Goal: Information Seeking & Learning: Compare options

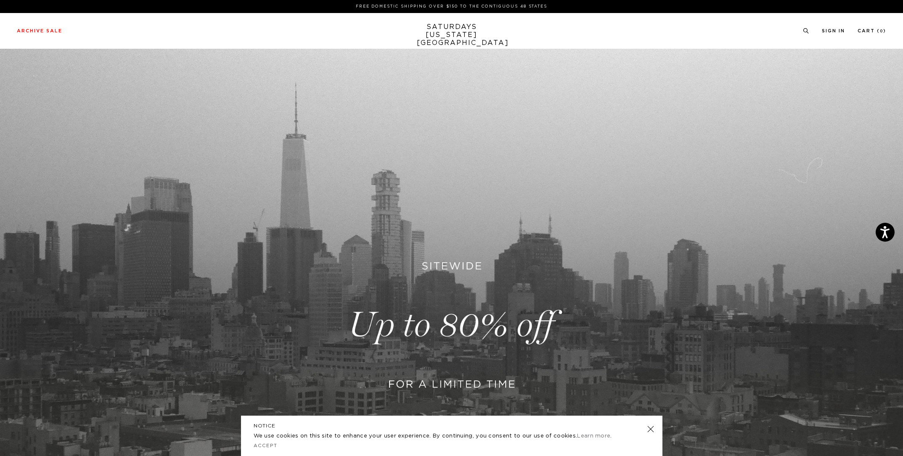
click at [458, 306] on link at bounding box center [451, 325] width 903 height 553
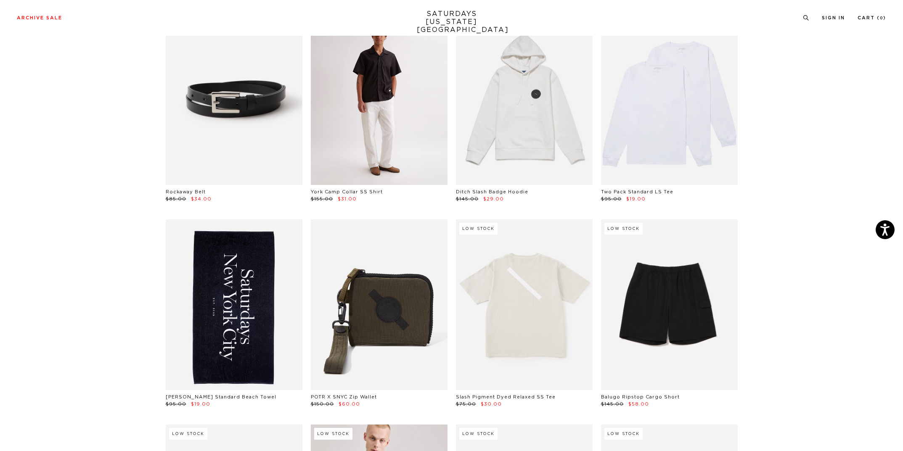
scroll to position [817, 0]
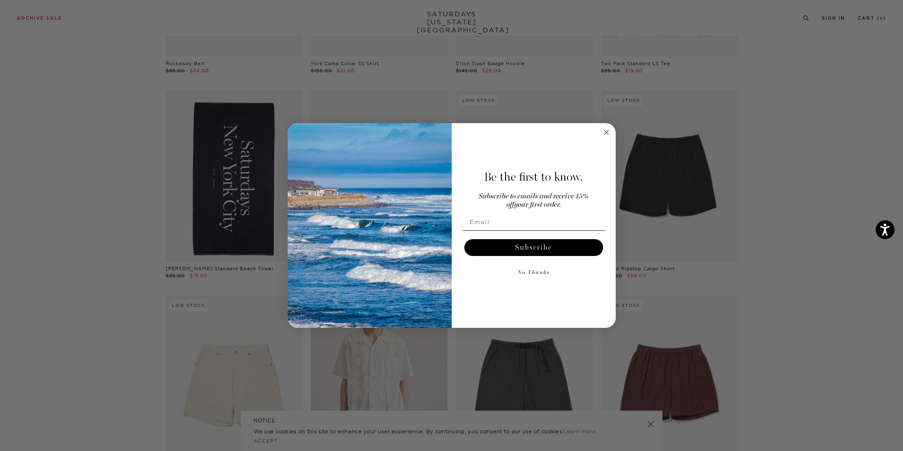
click at [607, 132] on icon "Close dialog" at bounding box center [606, 132] width 10 height 10
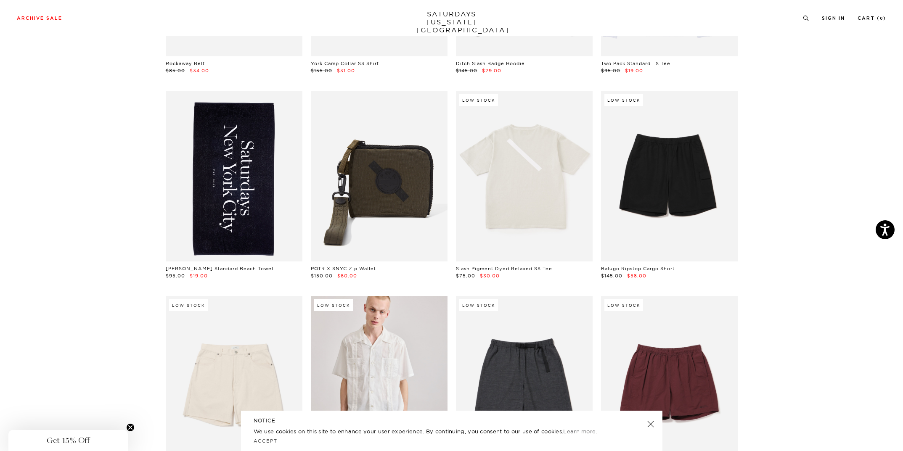
click at [652, 422] on link at bounding box center [650, 424] width 12 height 12
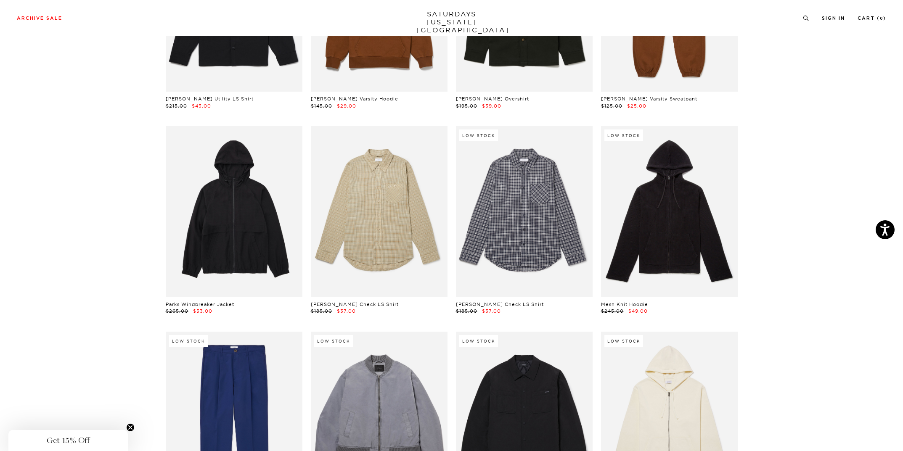
scroll to position [9438, 0]
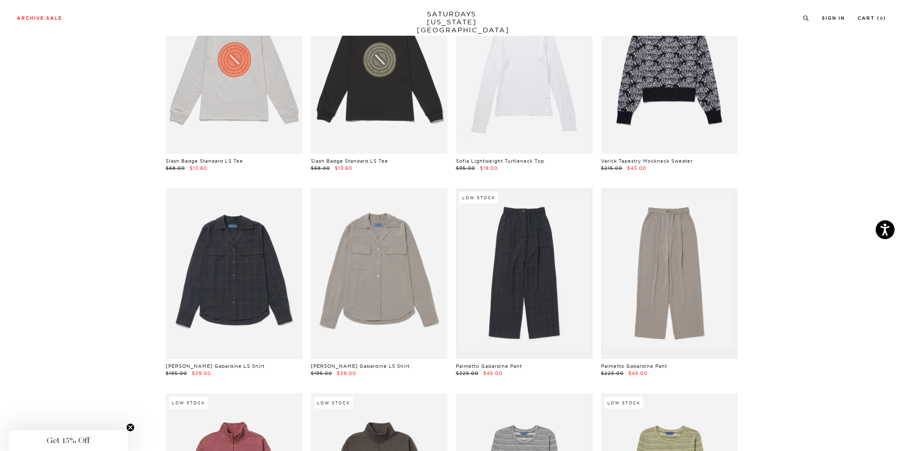
scroll to position [12361, 0]
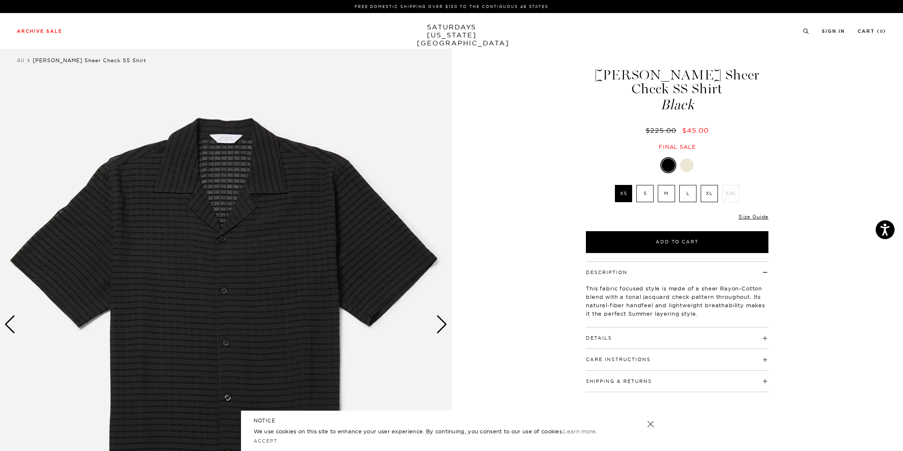
click at [689, 158] on div at bounding box center [686, 164] width 13 height 13
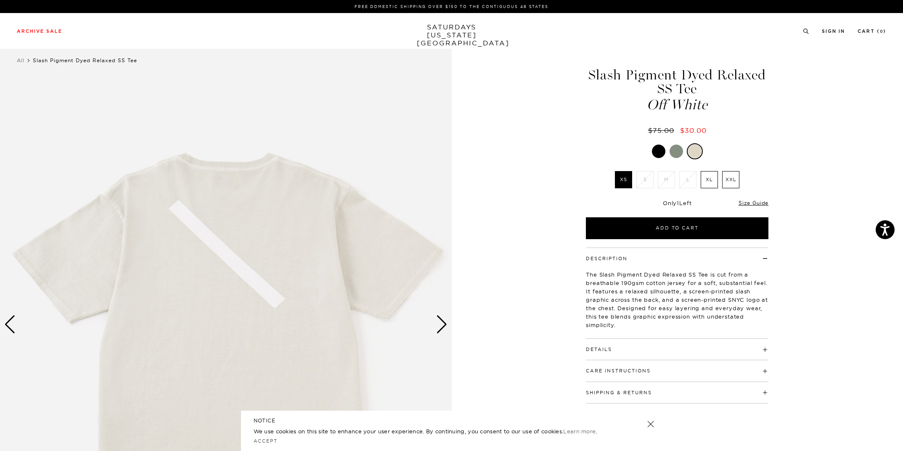
click at [675, 154] on div at bounding box center [675, 151] width 13 height 13
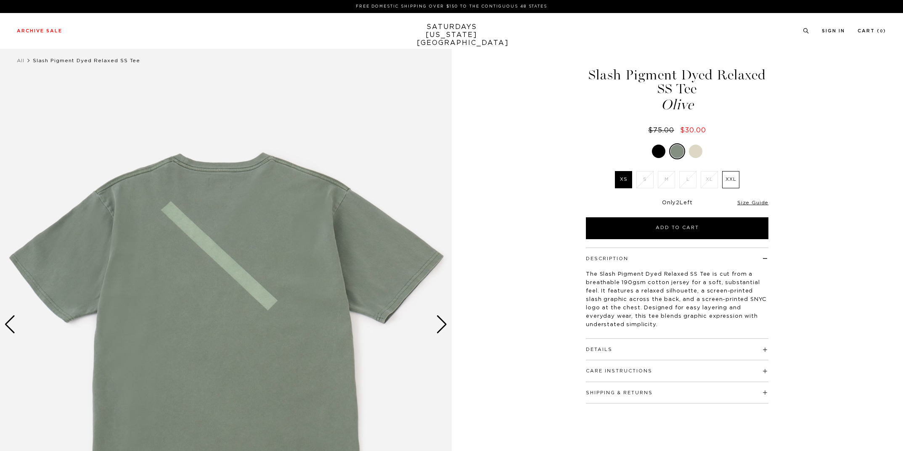
click at [656, 154] on div at bounding box center [658, 151] width 13 height 13
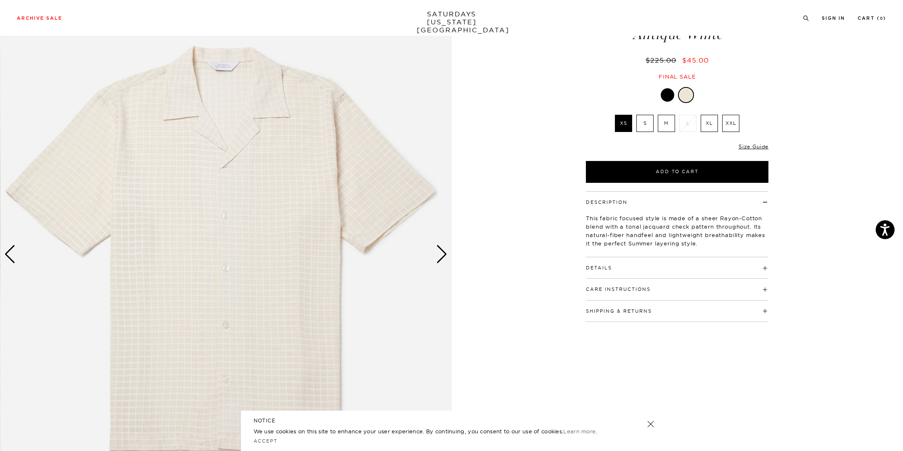
scroll to position [71, 0]
click at [443, 259] on div "Next slide" at bounding box center [441, 254] width 11 height 18
click at [438, 255] on div "Next slide" at bounding box center [441, 254] width 11 height 18
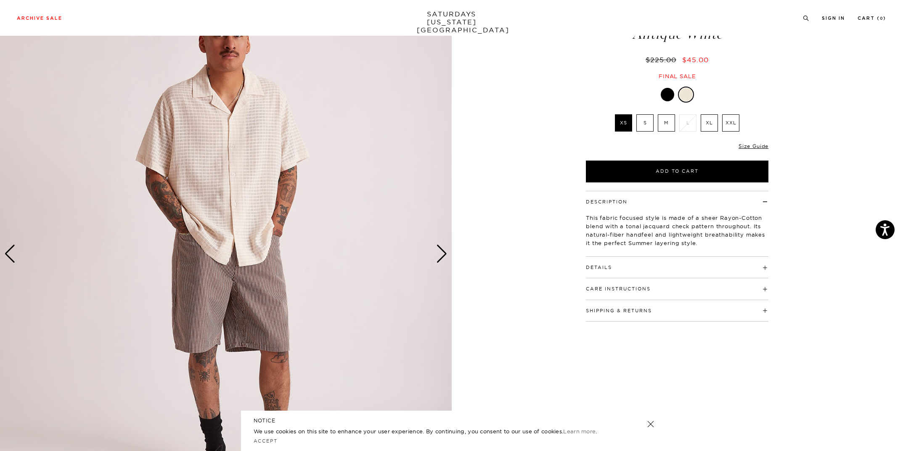
click at [438, 255] on div "Next slide" at bounding box center [441, 254] width 11 height 18
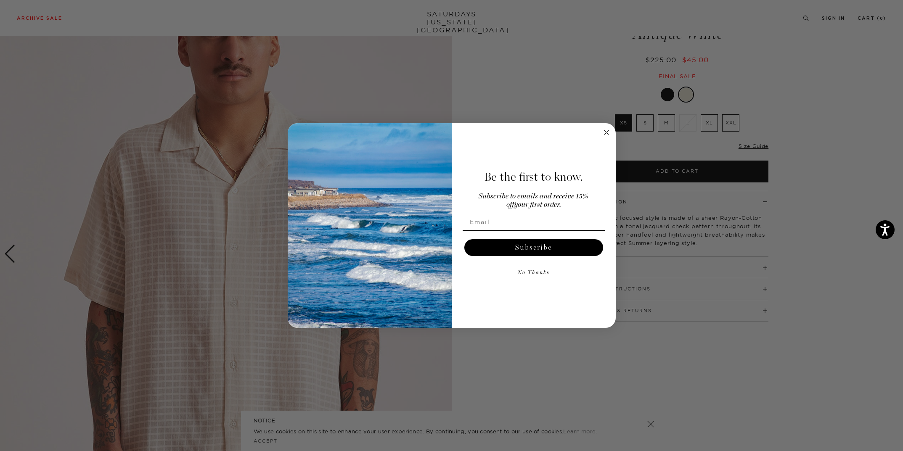
click at [606, 133] on icon "Close dialog" at bounding box center [606, 132] width 10 height 10
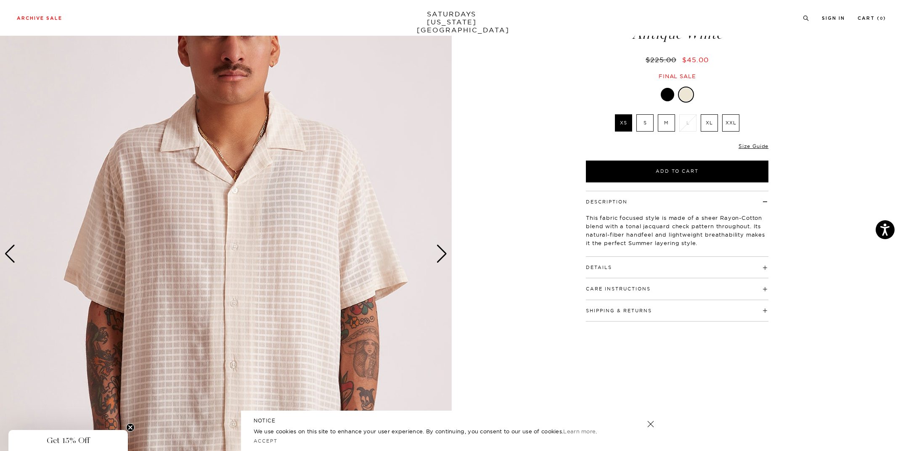
click at [668, 88] on div at bounding box center [666, 94] width 13 height 13
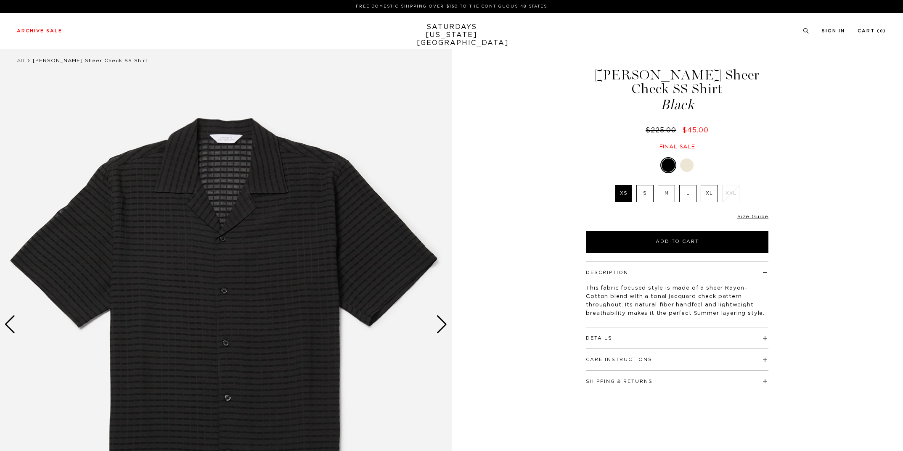
click at [440, 327] on div "Next slide" at bounding box center [441, 324] width 11 height 18
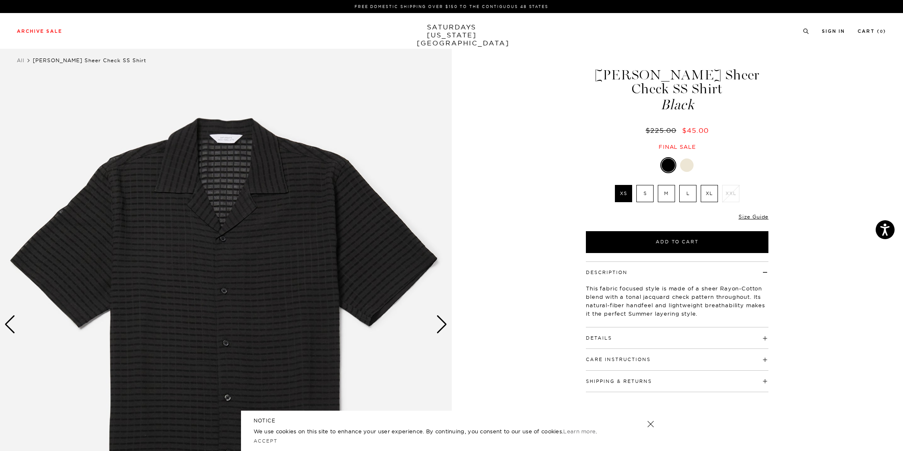
click at [440, 327] on div "Next slide" at bounding box center [441, 324] width 11 height 18
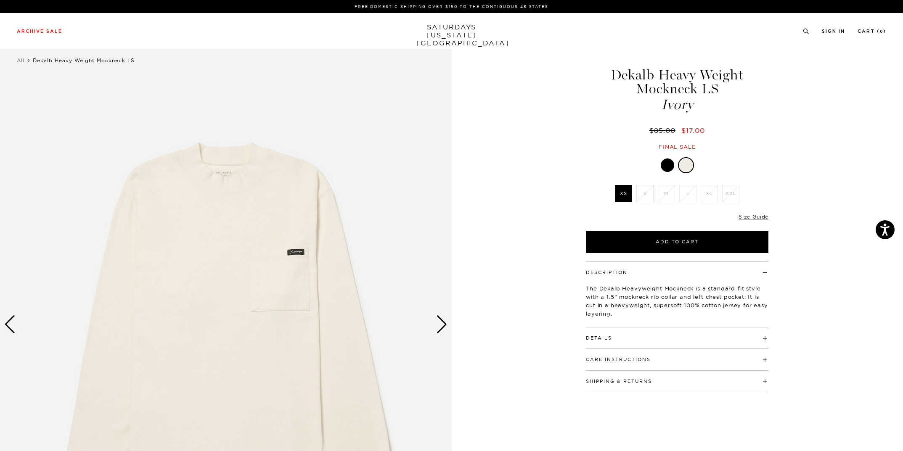
click at [667, 168] on div at bounding box center [666, 164] width 13 height 13
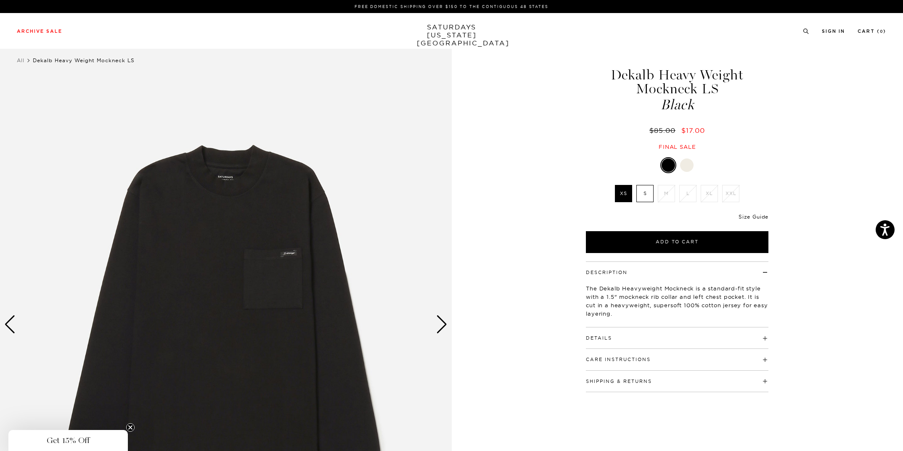
click at [764, 219] on link "Size Guide" at bounding box center [753, 217] width 30 height 6
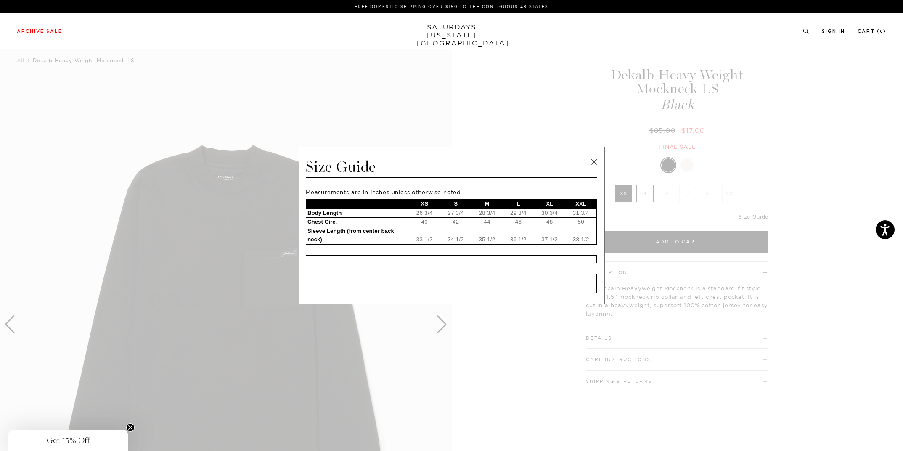
click at [596, 159] on link at bounding box center [593, 162] width 13 height 13
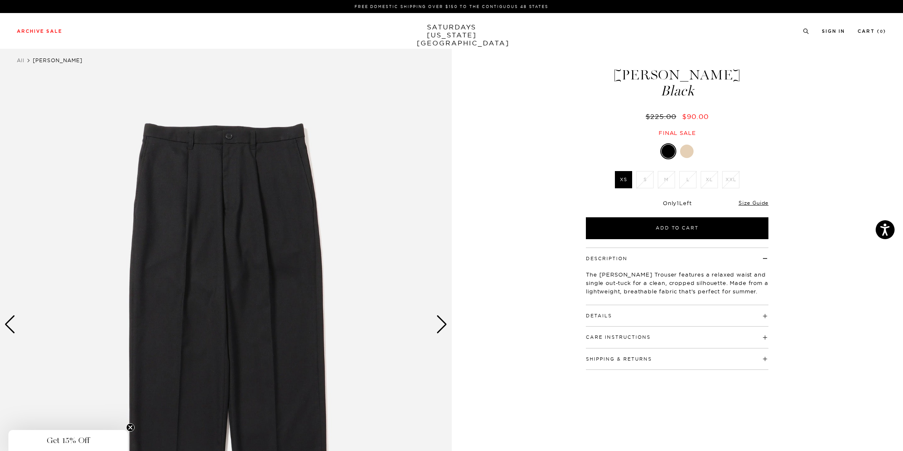
click at [690, 150] on div at bounding box center [686, 151] width 13 height 13
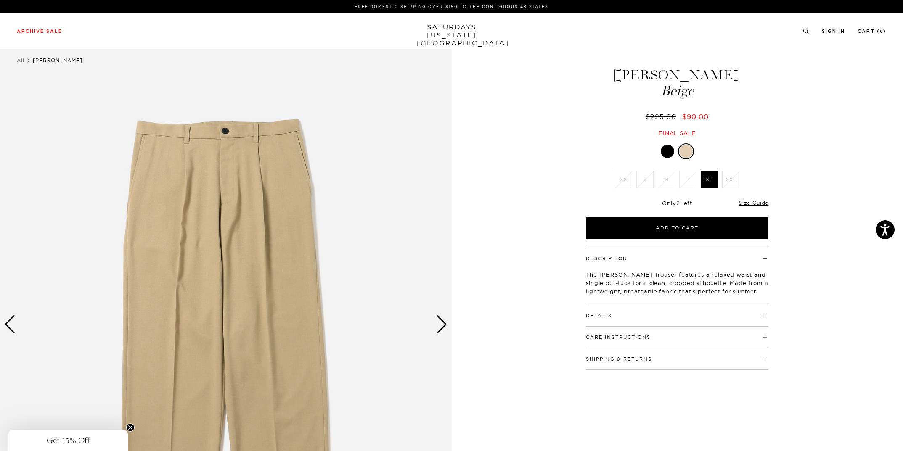
click at [443, 325] on div "Next slide" at bounding box center [441, 324] width 11 height 18
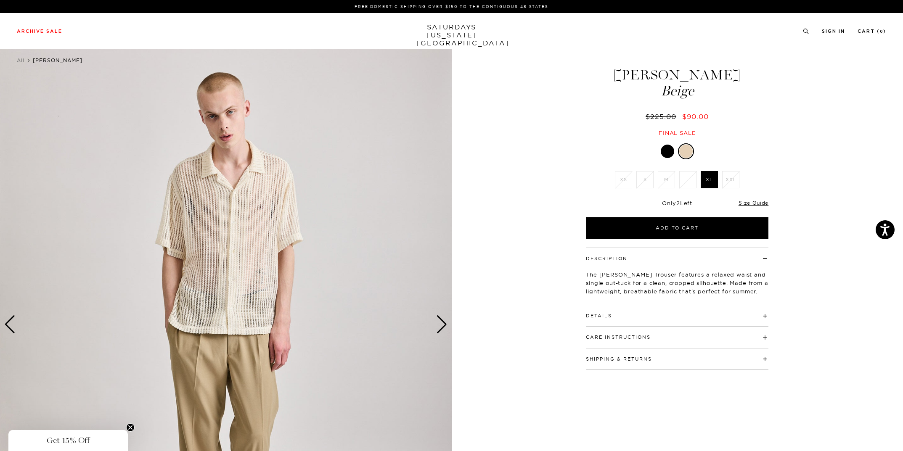
click at [443, 325] on div "Next slide" at bounding box center [441, 324] width 11 height 18
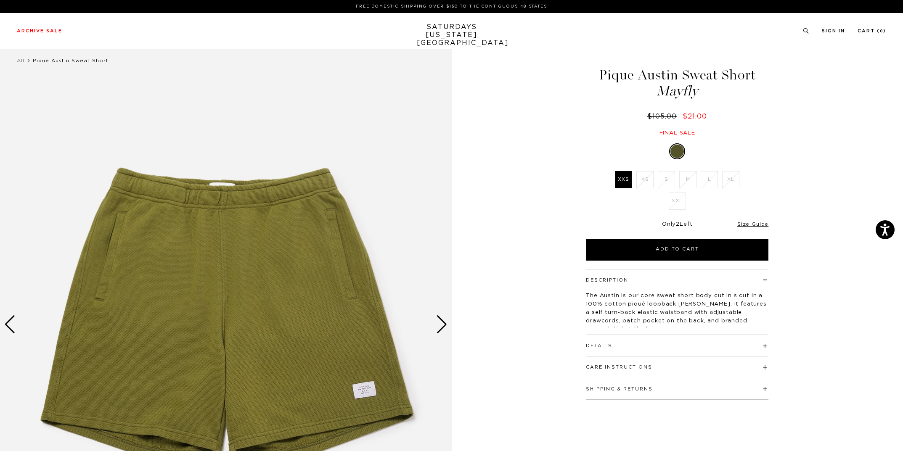
click at [445, 326] on div "Next slide" at bounding box center [441, 324] width 11 height 18
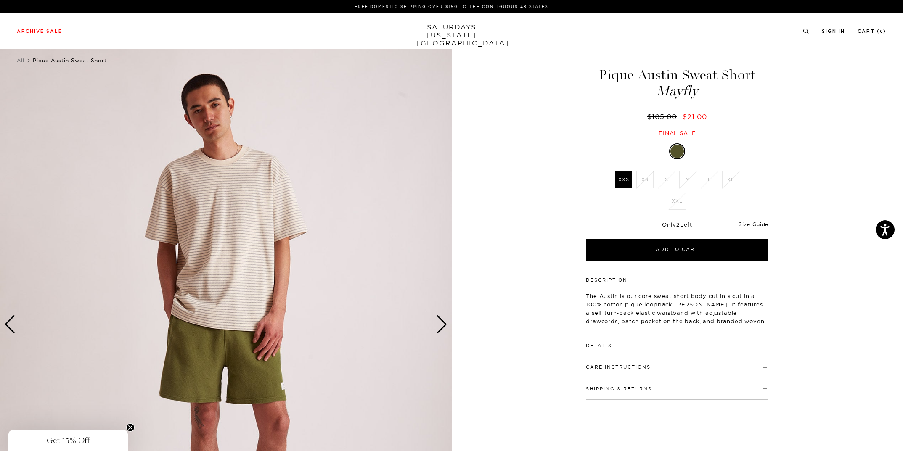
click at [445, 326] on div "Next slide" at bounding box center [441, 324] width 11 height 18
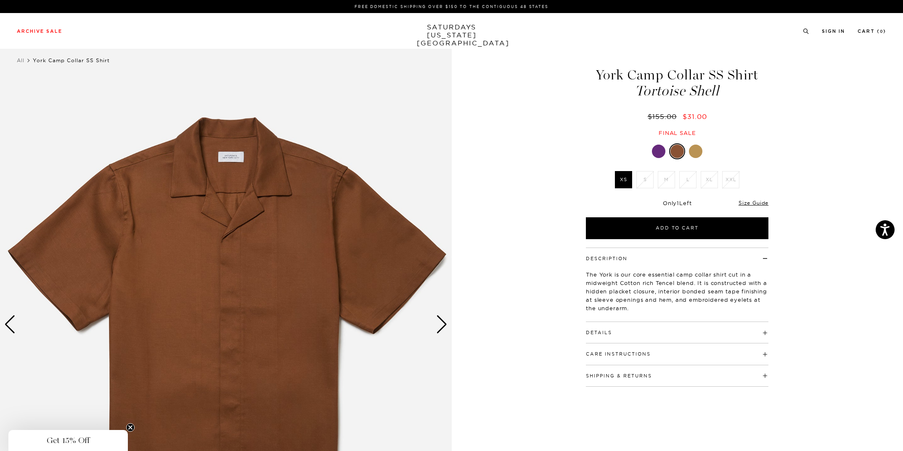
click at [699, 150] on div at bounding box center [695, 151] width 13 height 13
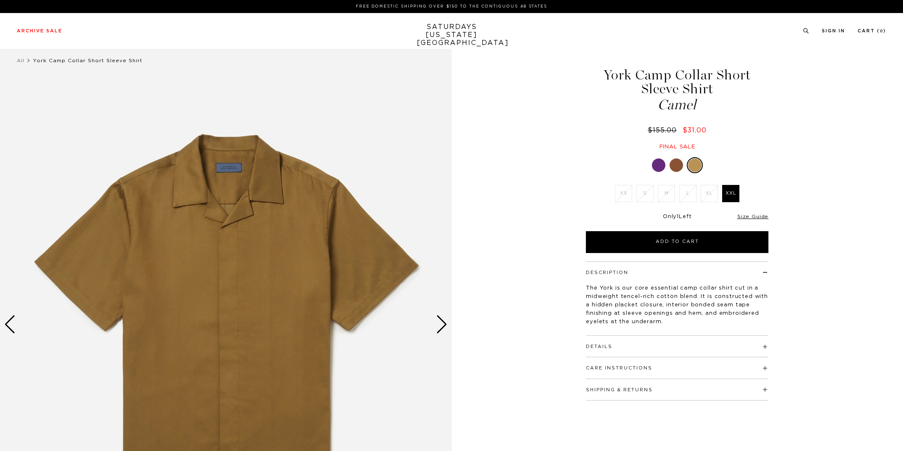
click at [658, 167] on div at bounding box center [658, 164] width 13 height 13
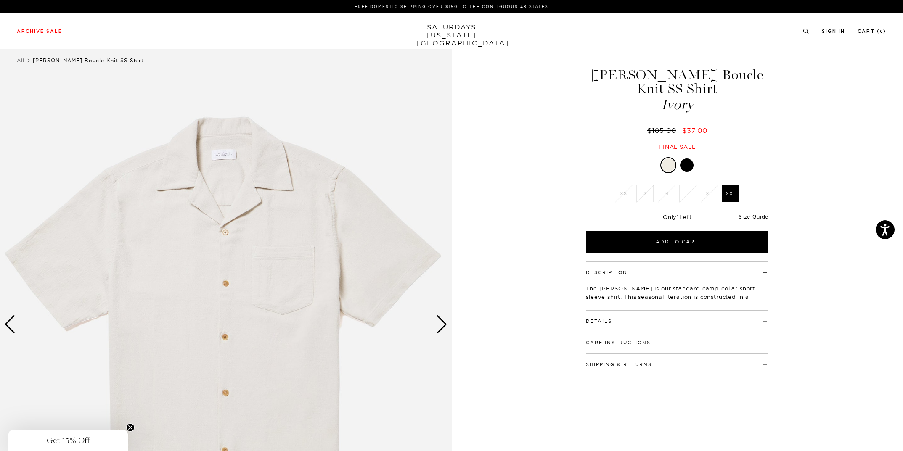
click at [684, 158] on div at bounding box center [686, 164] width 13 height 13
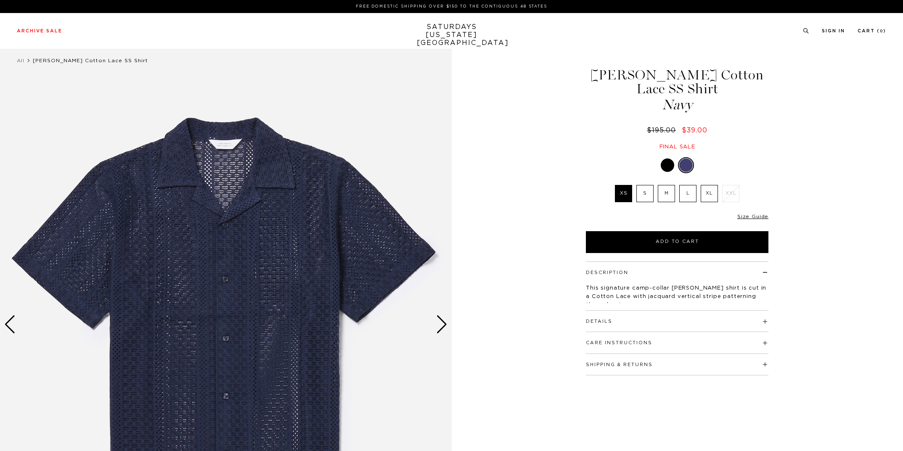
click at [671, 158] on div at bounding box center [666, 164] width 13 height 13
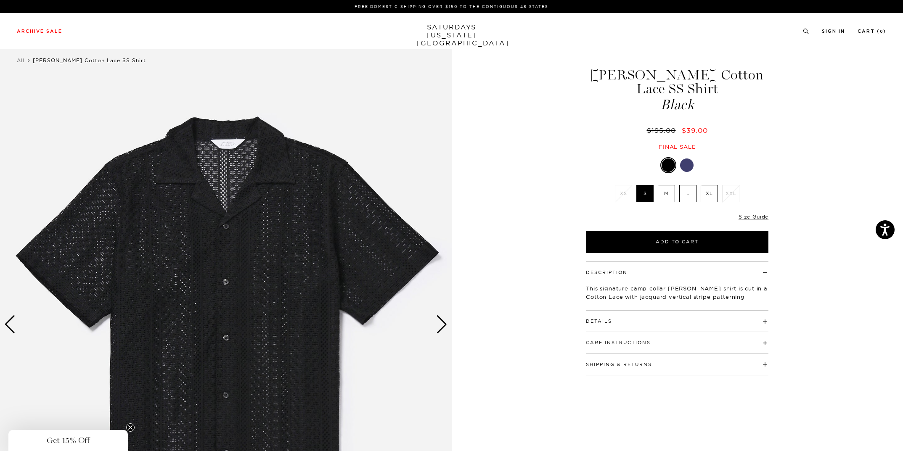
click at [689, 158] on div at bounding box center [686, 164] width 13 height 13
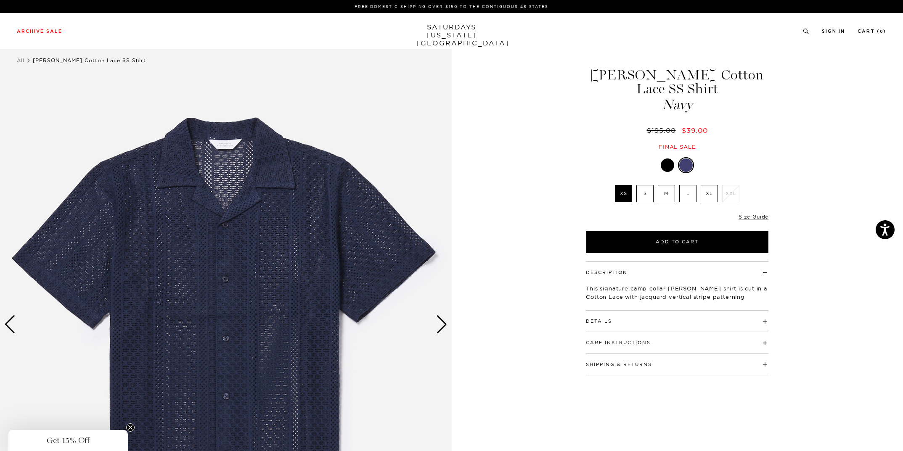
click at [439, 324] on div "Next slide" at bounding box center [441, 324] width 11 height 18
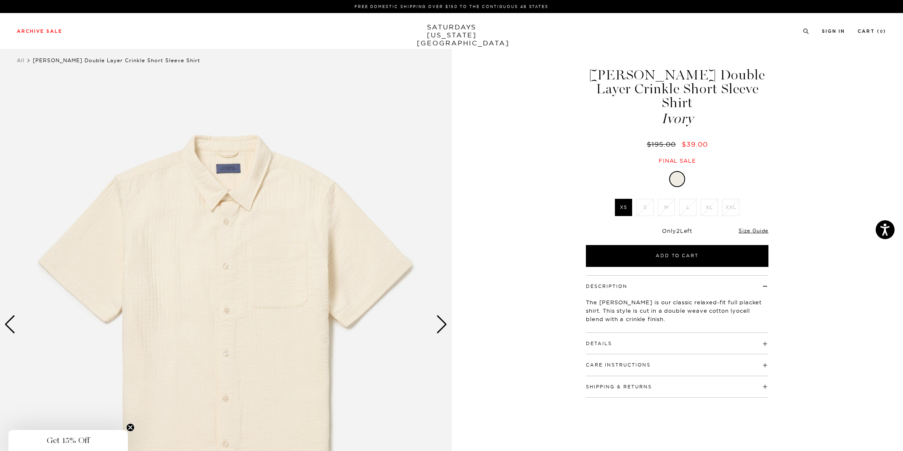
click at [441, 330] on div "Next slide" at bounding box center [441, 324] width 11 height 18
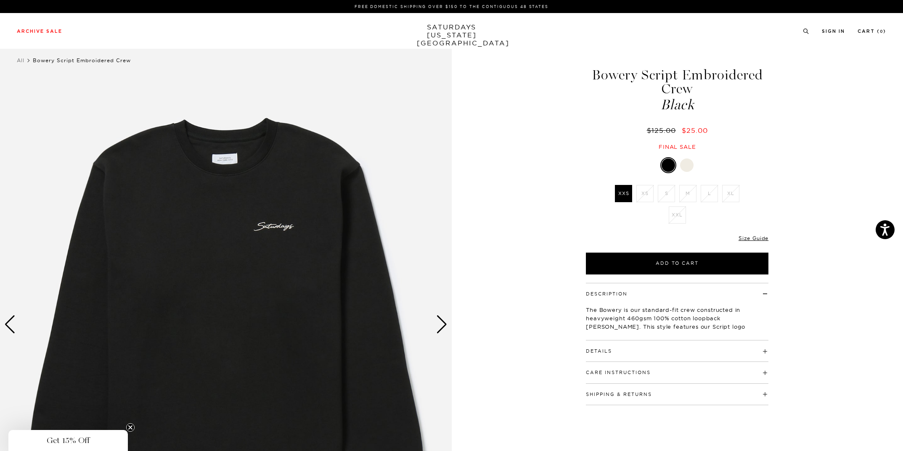
click at [691, 169] on div at bounding box center [686, 164] width 13 height 13
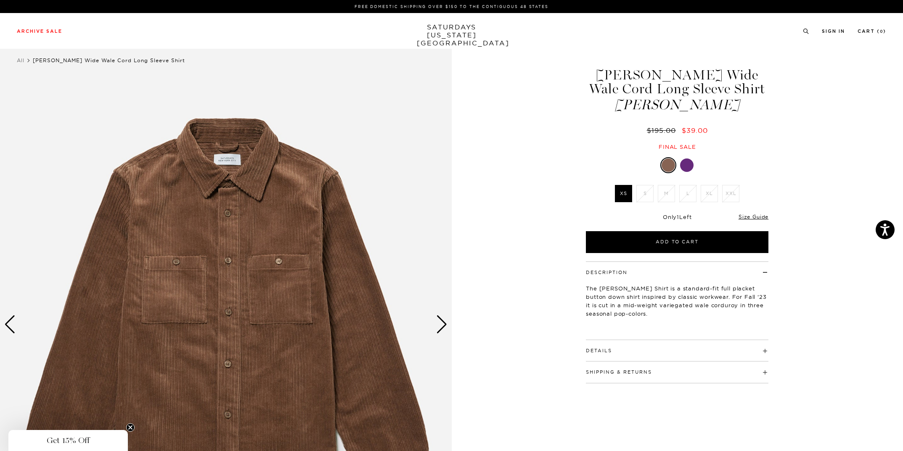
click at [682, 168] on div at bounding box center [686, 164] width 13 height 13
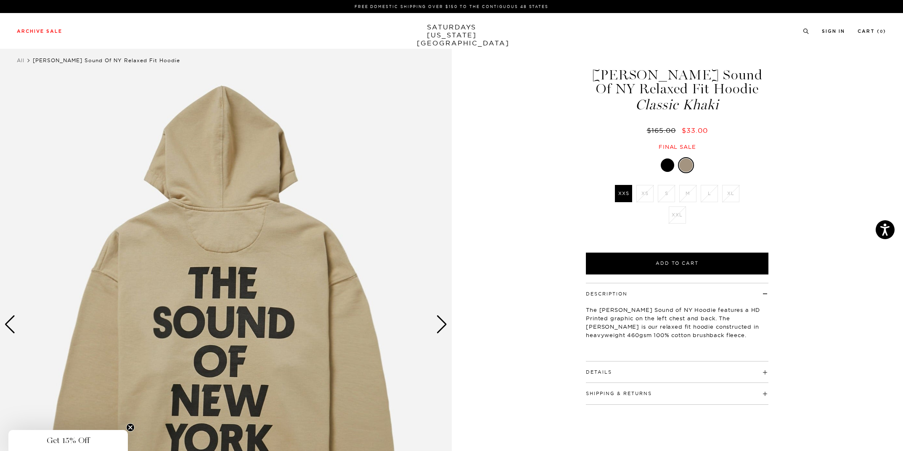
click at [669, 168] on div at bounding box center [666, 164] width 13 height 13
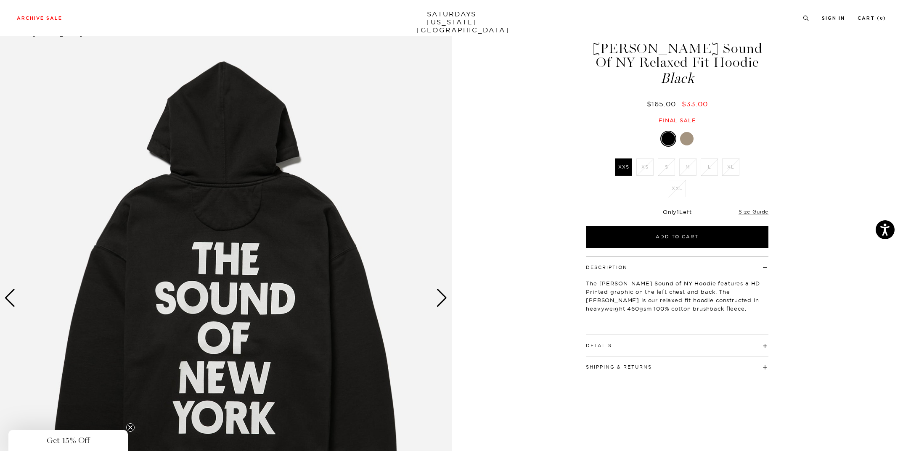
scroll to position [27, 0]
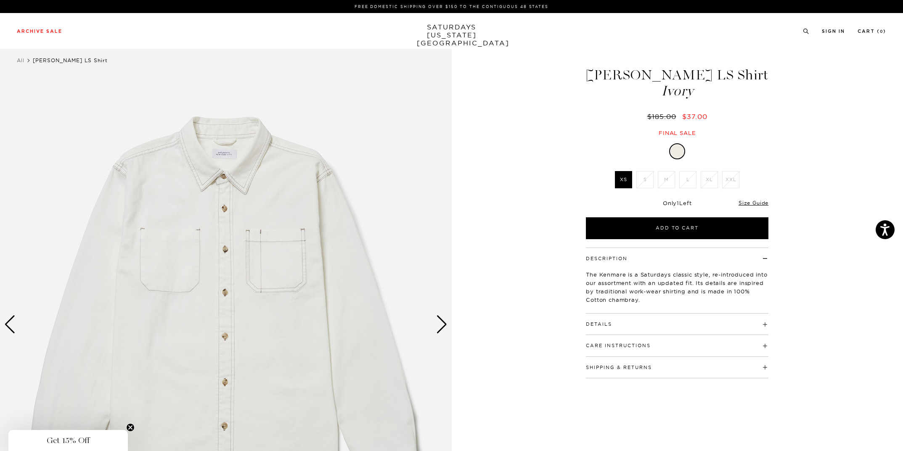
scroll to position [0, 0]
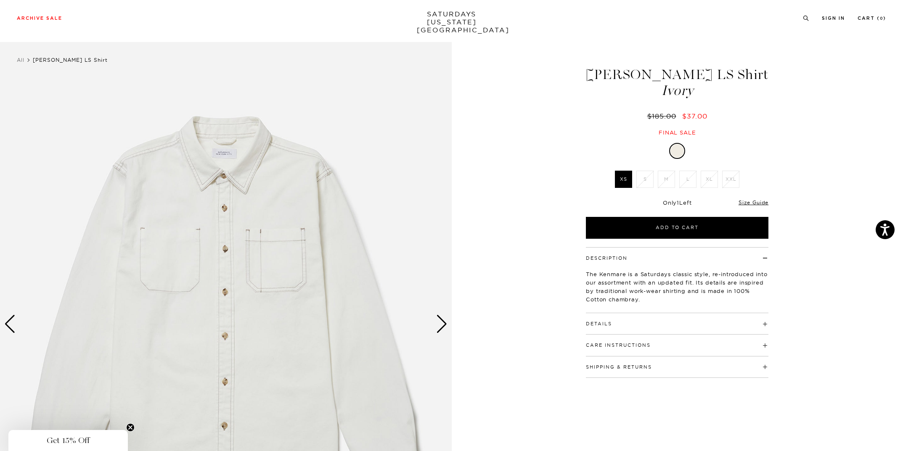
click at [443, 325] on div "Next slide" at bounding box center [441, 324] width 11 height 18
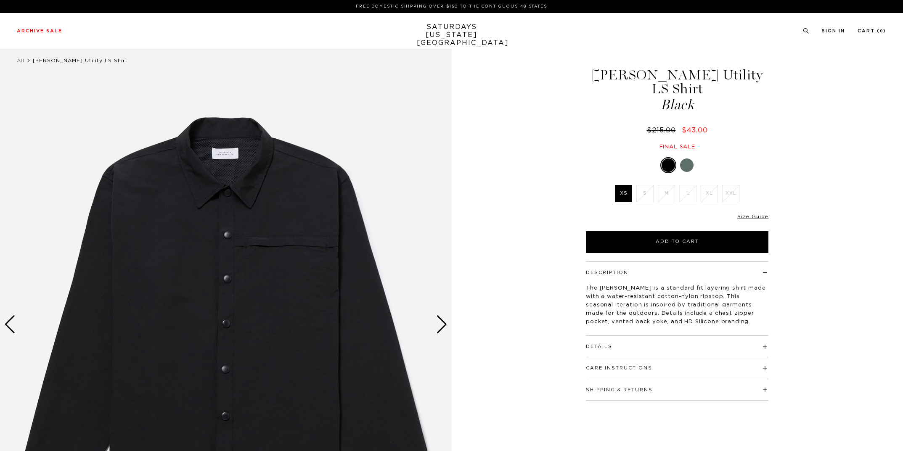
click at [687, 158] on div at bounding box center [686, 164] width 13 height 13
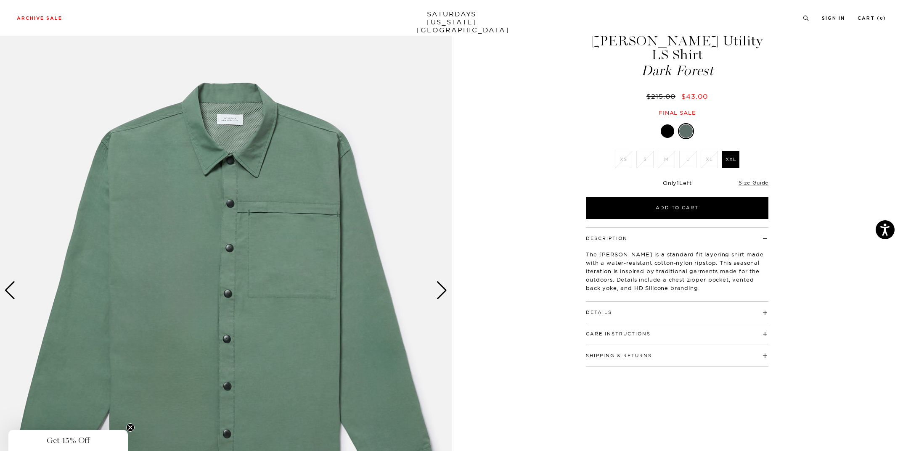
scroll to position [36, 0]
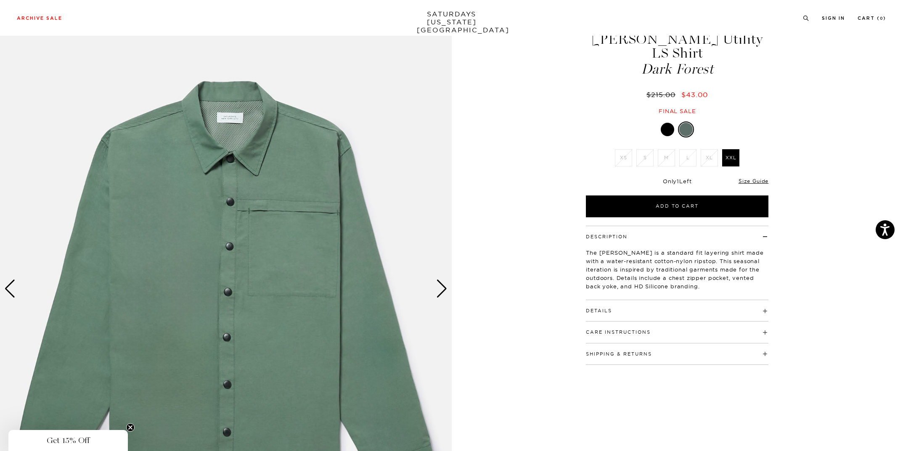
click at [444, 286] on div "Next slide" at bounding box center [441, 289] width 11 height 18
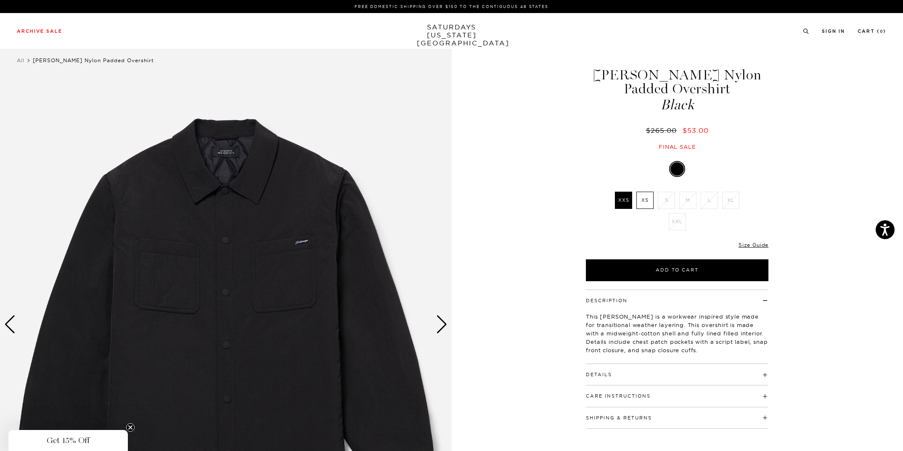
click at [437, 323] on div "Next slide" at bounding box center [441, 324] width 11 height 18
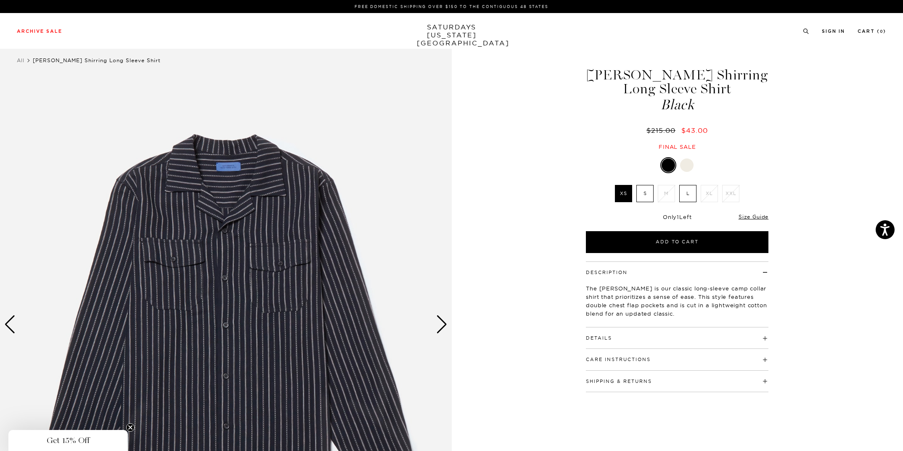
click at [442, 322] on div "Next slide" at bounding box center [441, 324] width 11 height 18
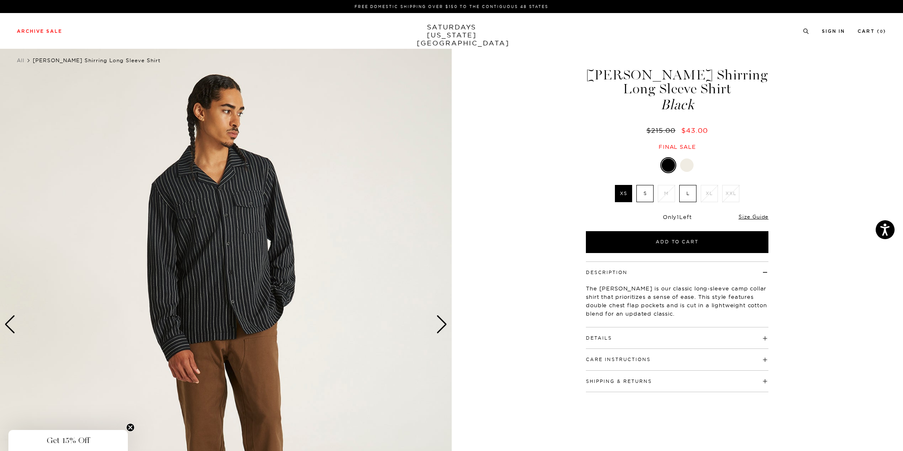
click at [442, 322] on div "Next slide" at bounding box center [441, 324] width 11 height 18
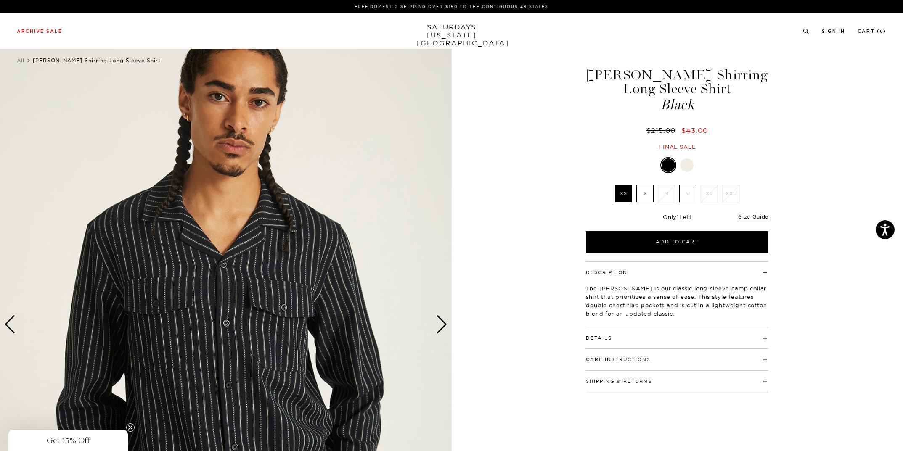
click at [442, 322] on div "Next slide" at bounding box center [441, 324] width 11 height 18
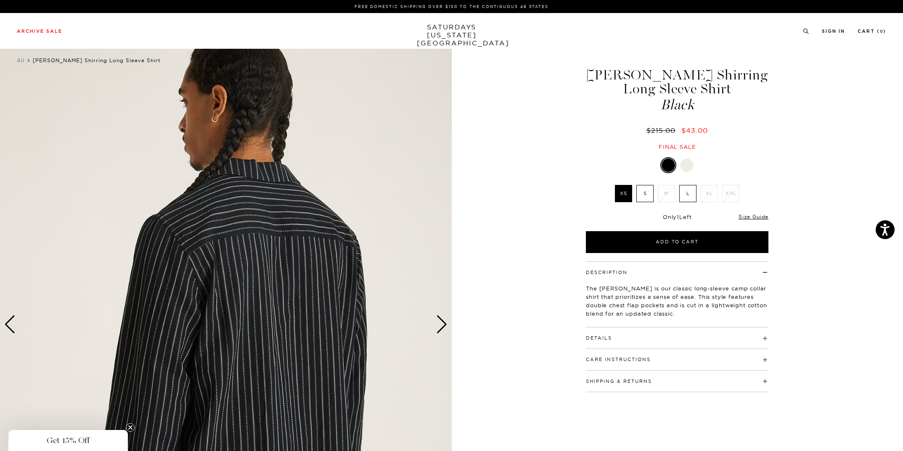
click at [441, 328] on div "Next slide" at bounding box center [441, 324] width 11 height 18
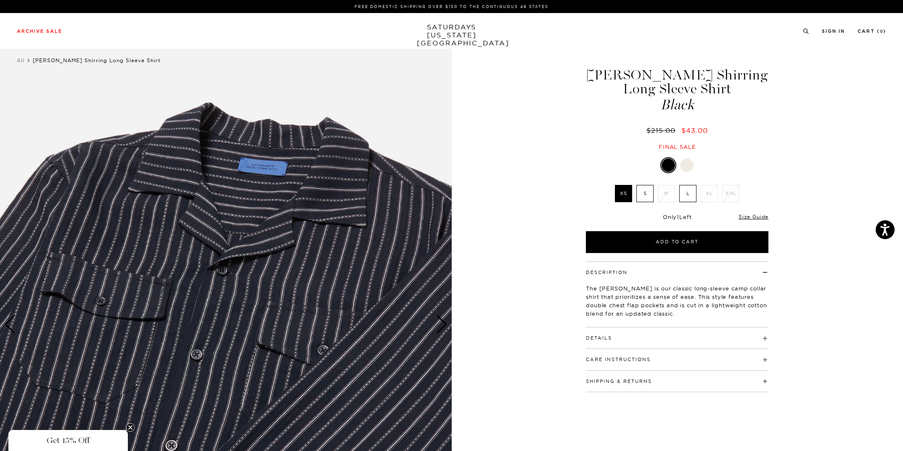
click at [687, 168] on div at bounding box center [686, 164] width 13 height 13
